Goal: Browse casually: Explore the website without a specific task or goal

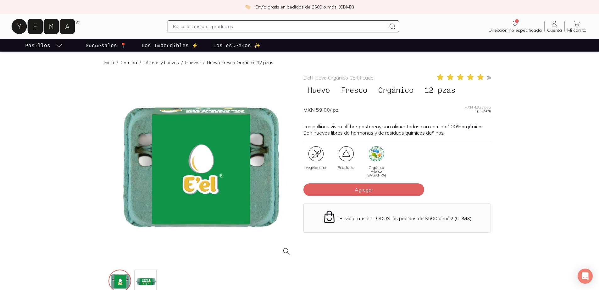
click at [170, 48] on p "Los Imperdibles ⚡️" at bounding box center [169, 45] width 57 height 8
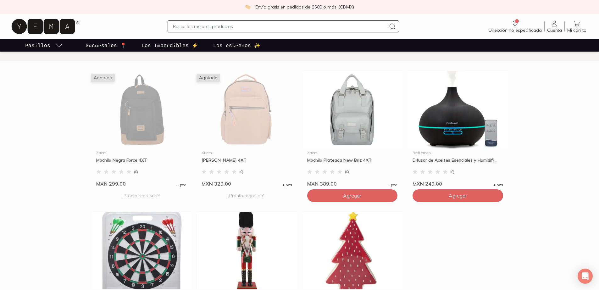
scroll to position [157, 0]
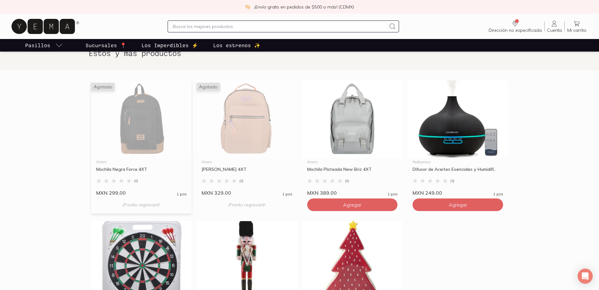
click at [142, 123] on img at bounding box center [141, 118] width 101 height 77
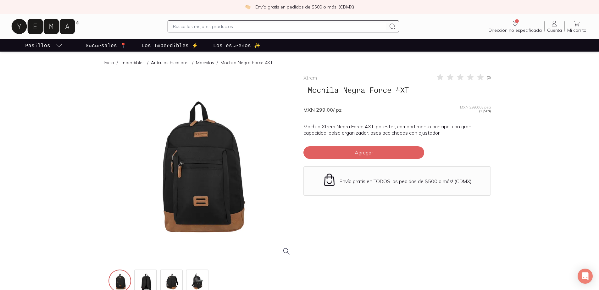
click at [221, 44] on p "Los estrenos ✨" at bounding box center [236, 45] width 47 height 8
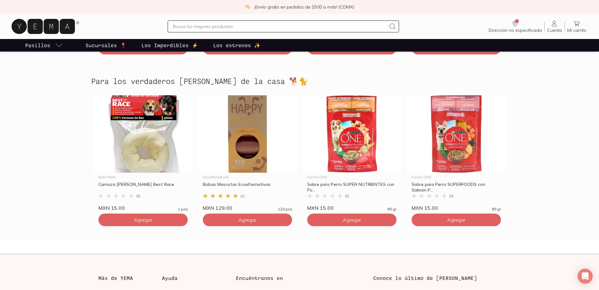
scroll to position [1665, 0]
